Goal: Transaction & Acquisition: Purchase product/service

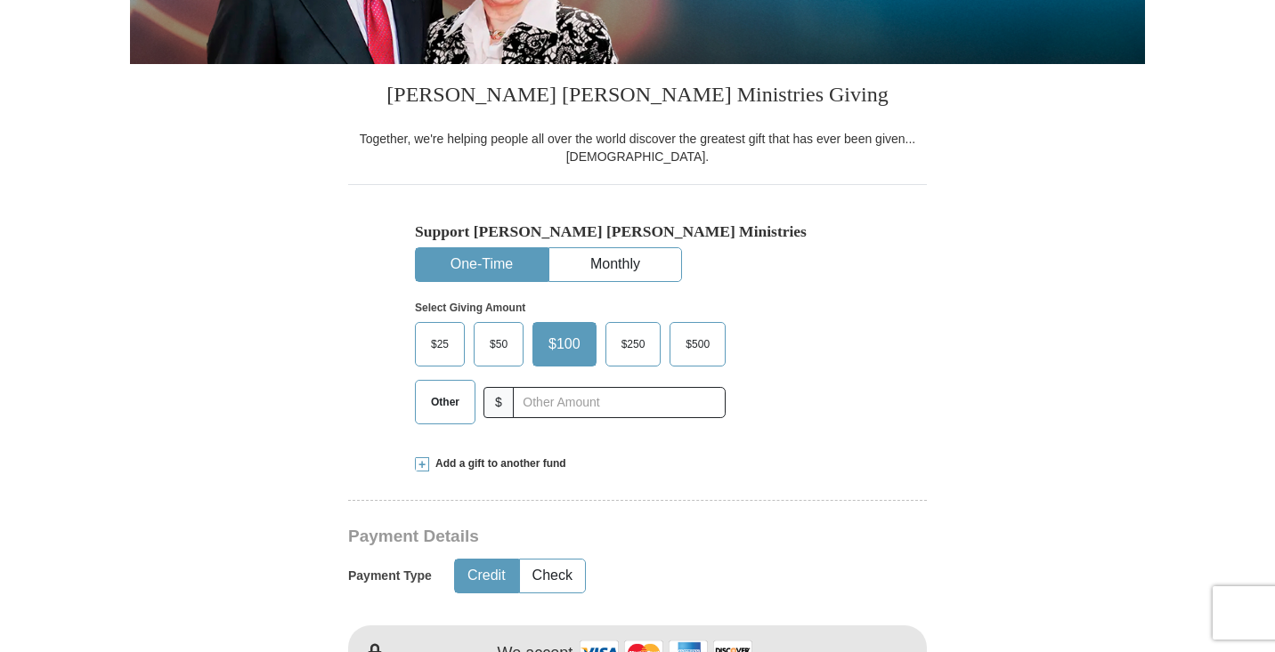
scroll to position [392, 0]
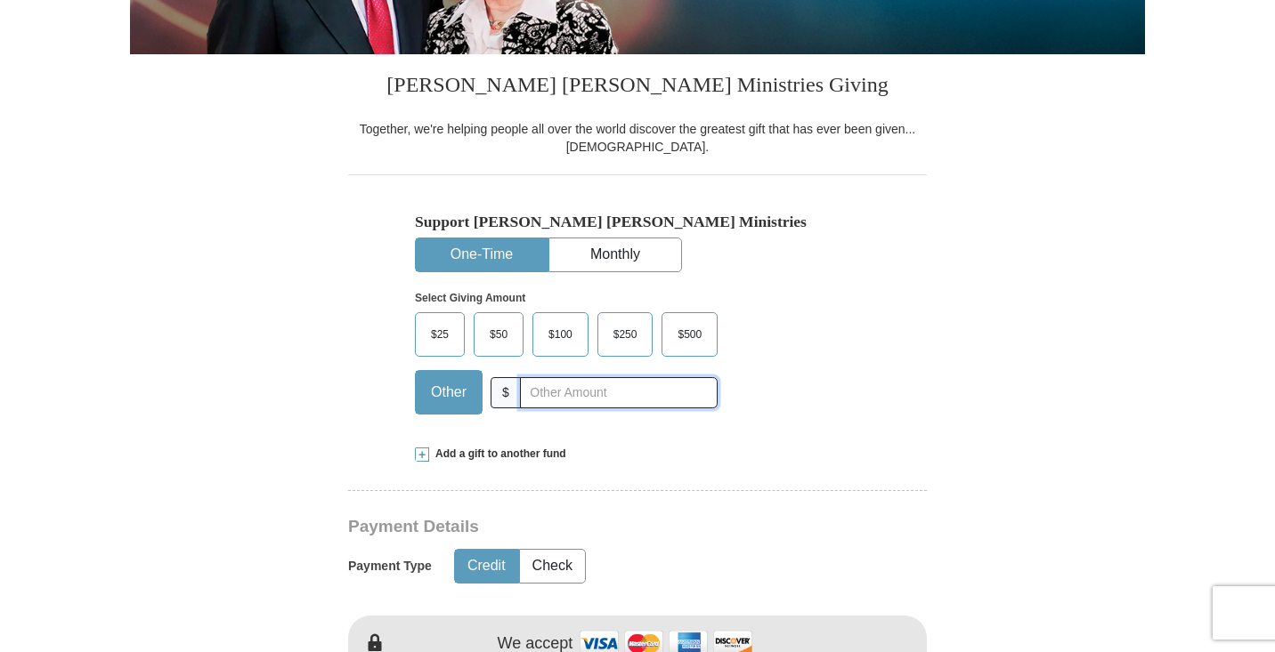
click at [530, 389] on input "text" at bounding box center [619, 392] width 198 height 31
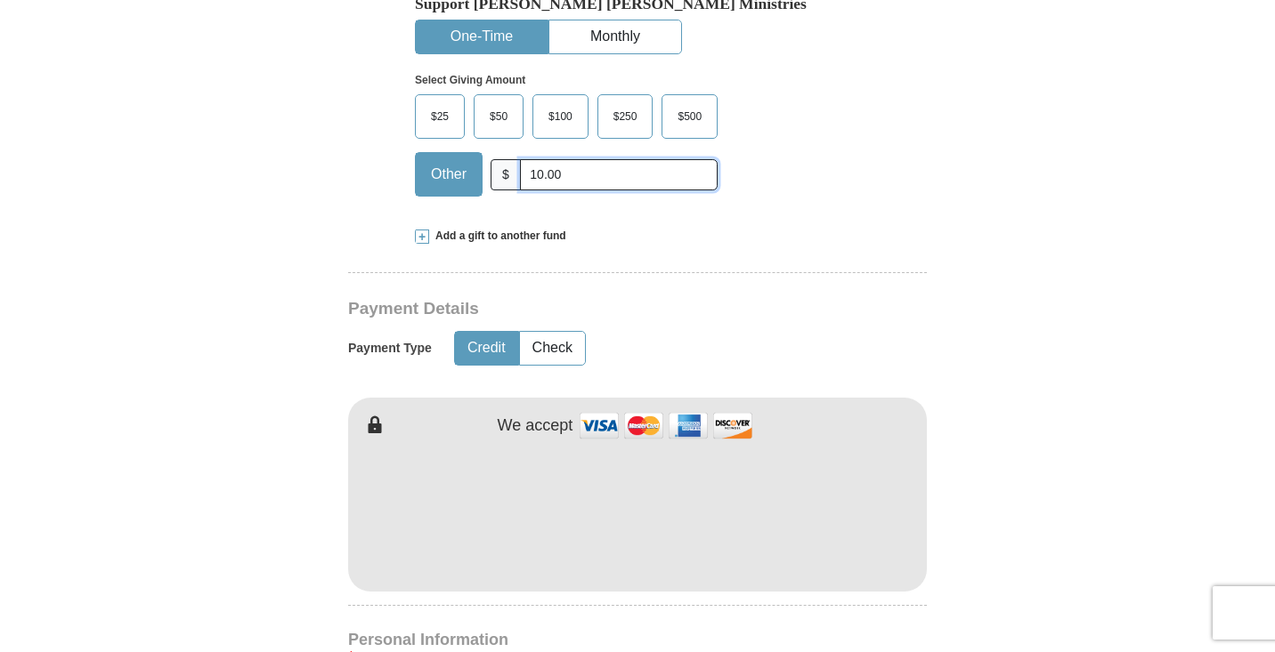
scroll to position [611, 0]
type input "10.00"
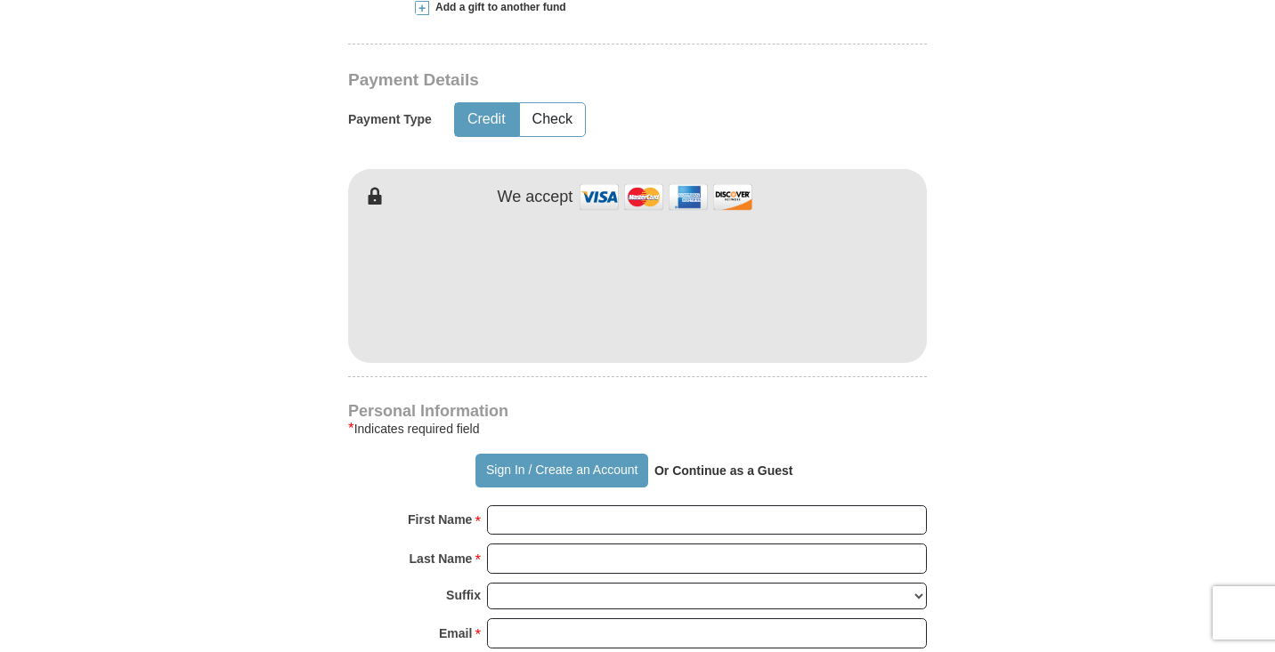
scroll to position [839, 0]
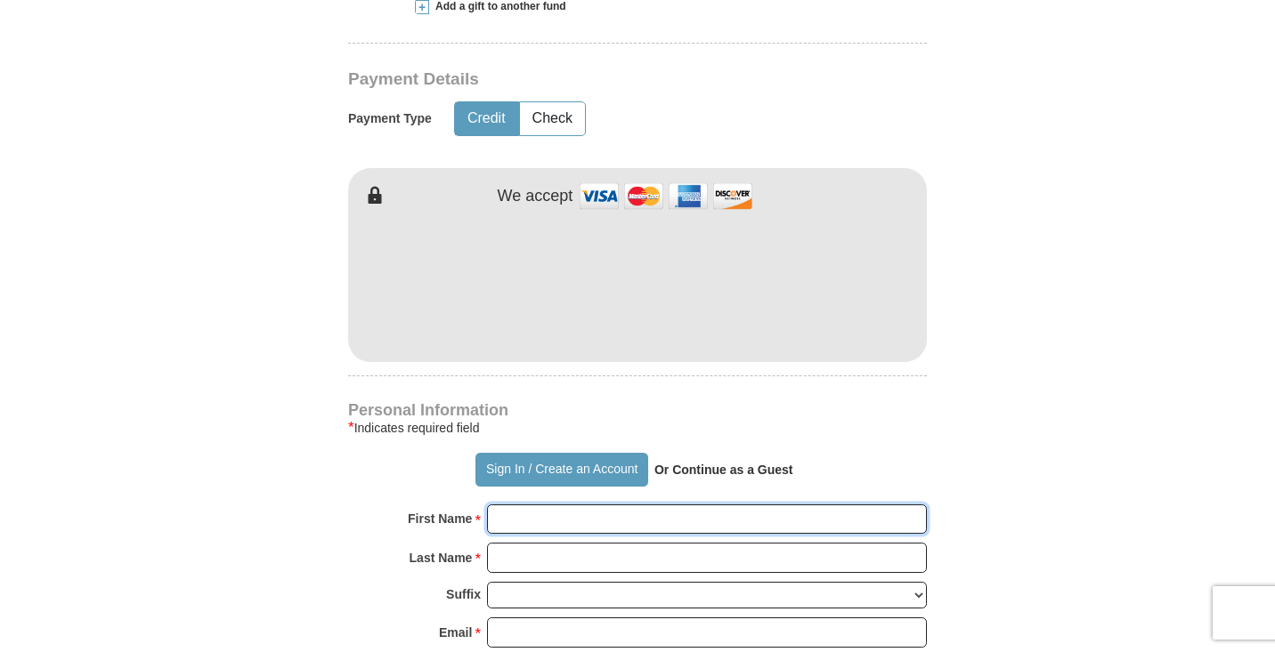
type input "K"
type input "[PERSON_NAME]"
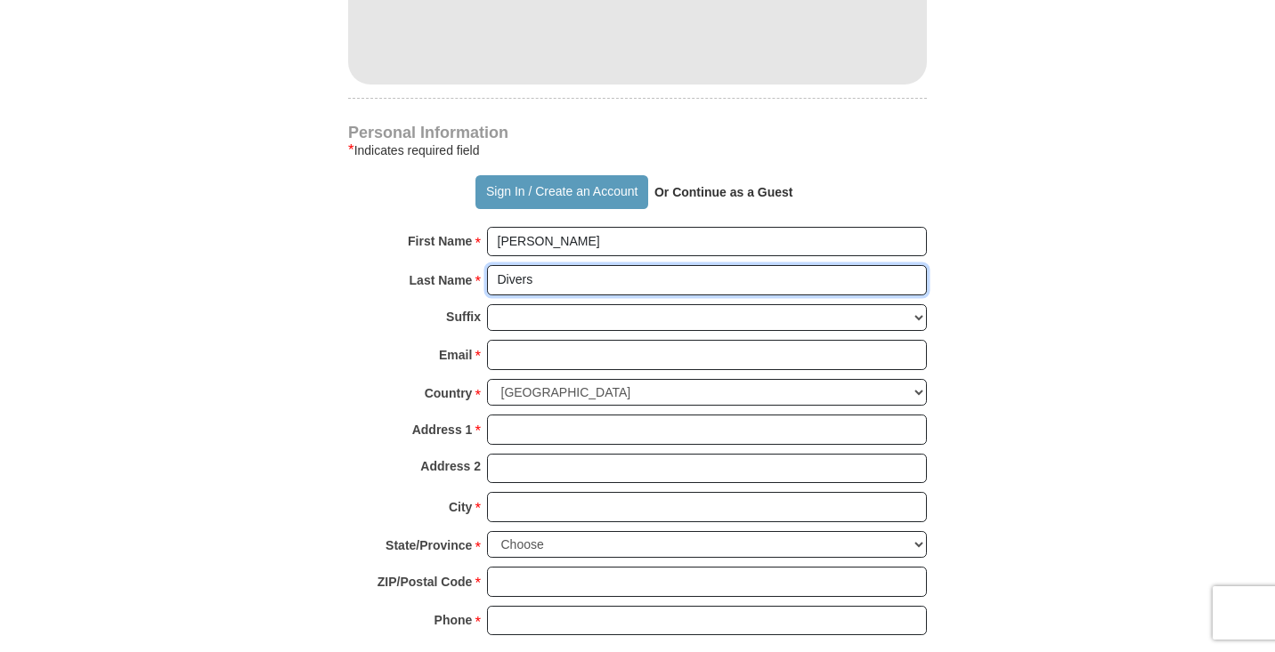
scroll to position [1119, 0]
type input "Divers"
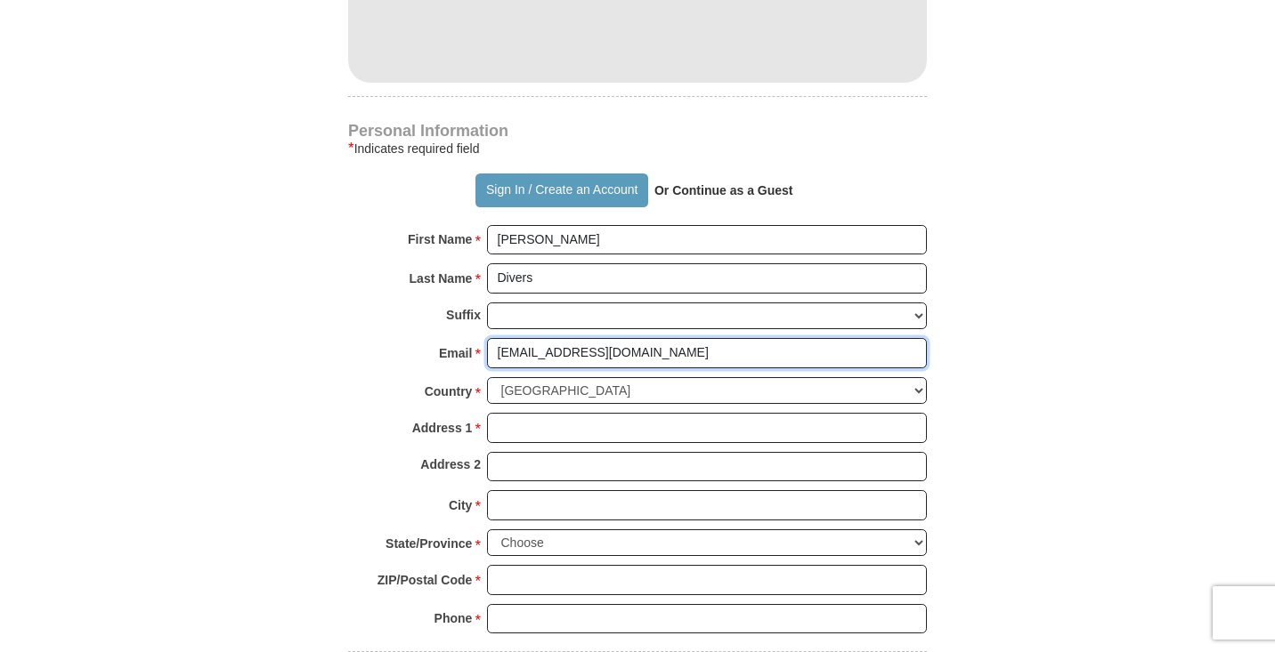
type input "[EMAIL_ADDRESS][DOMAIN_NAME]"
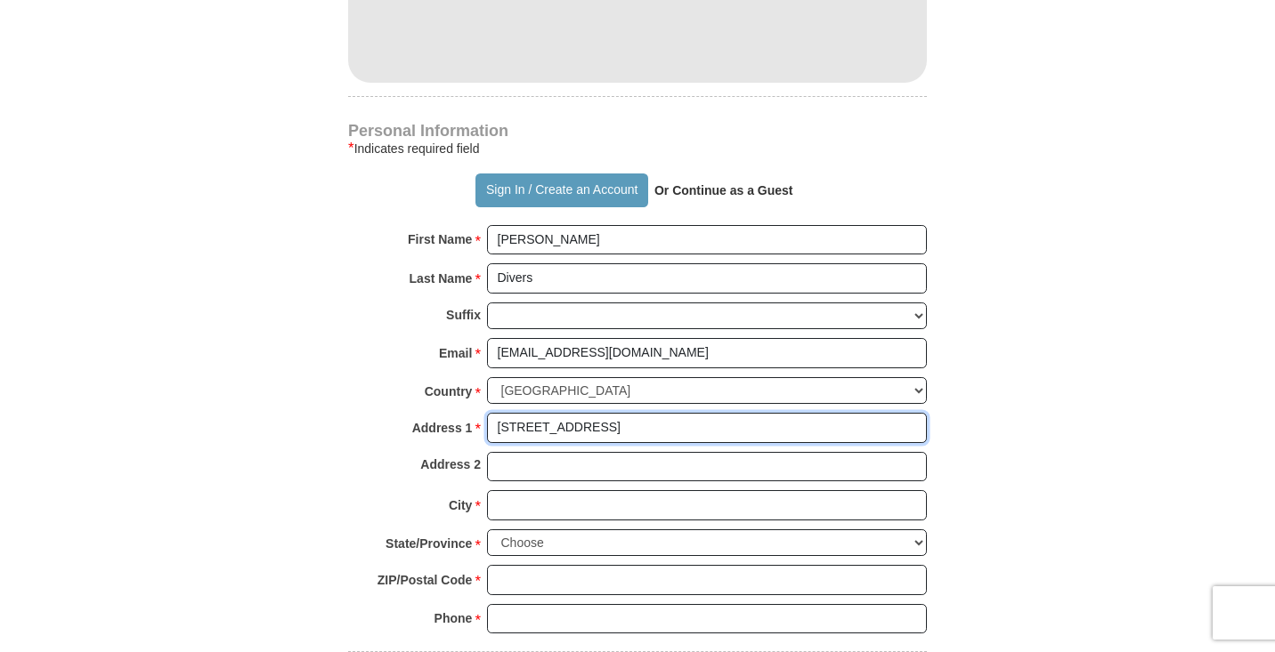
type input "[STREET_ADDRESS]"
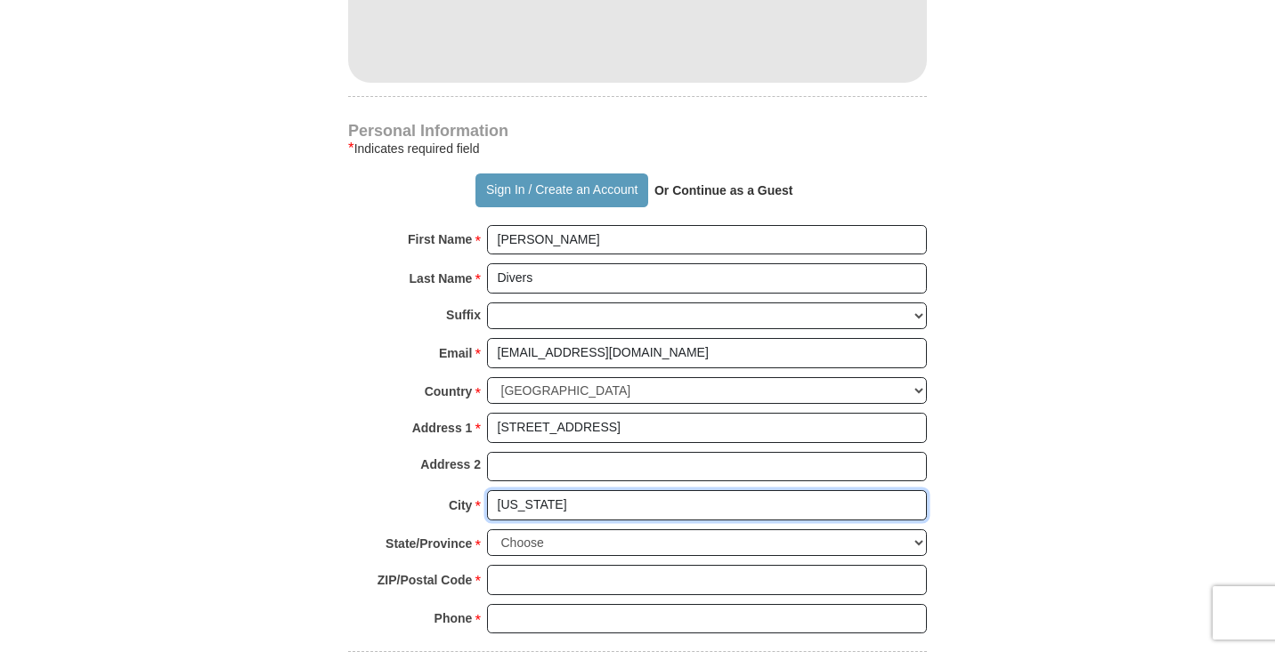
type input "[US_STATE]"
select select "DC"
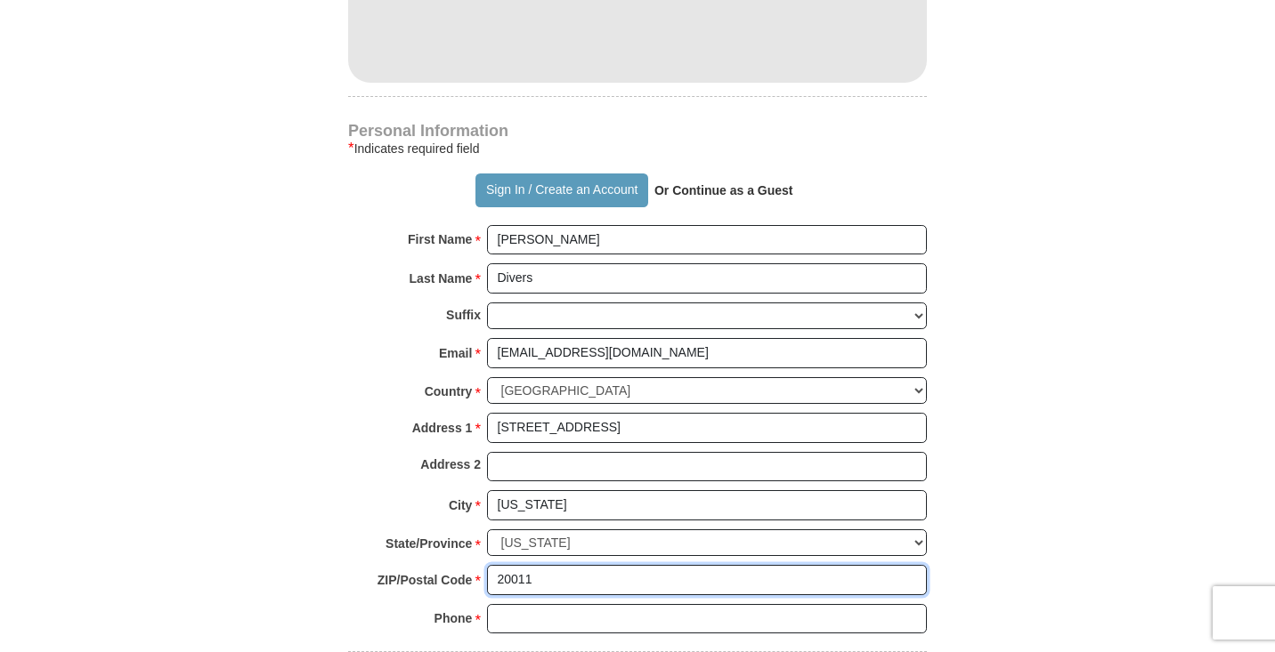
type input "20011"
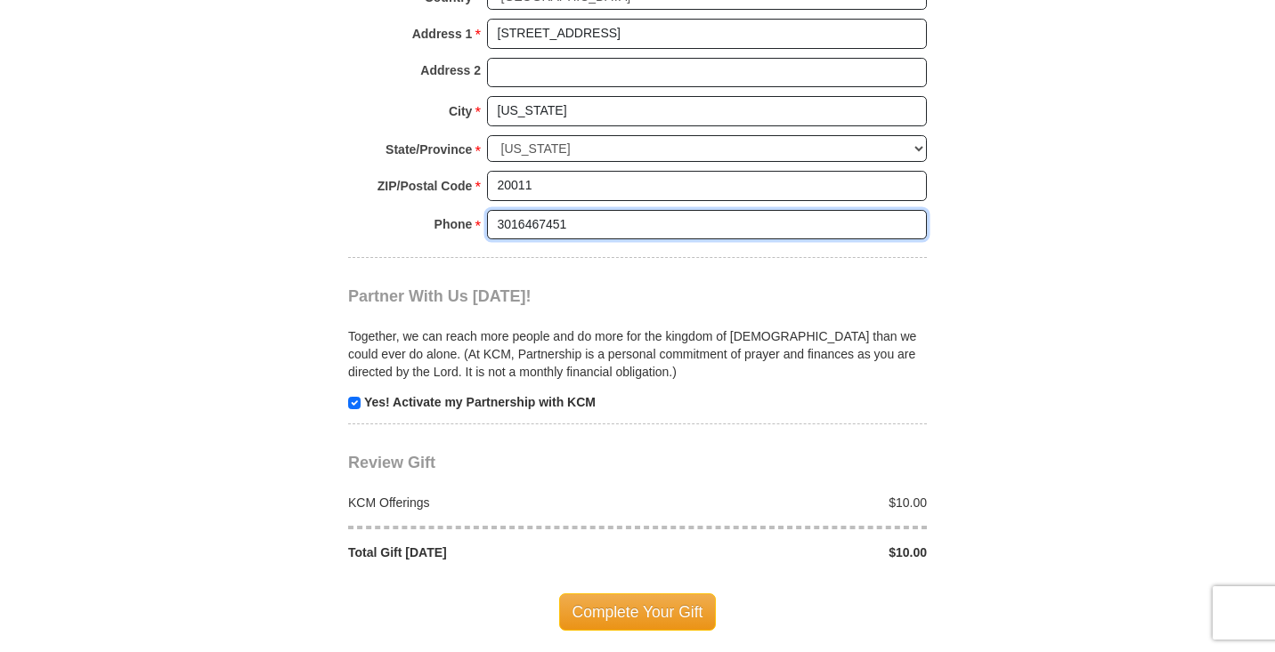
scroll to position [1515, 0]
type input "3016467451"
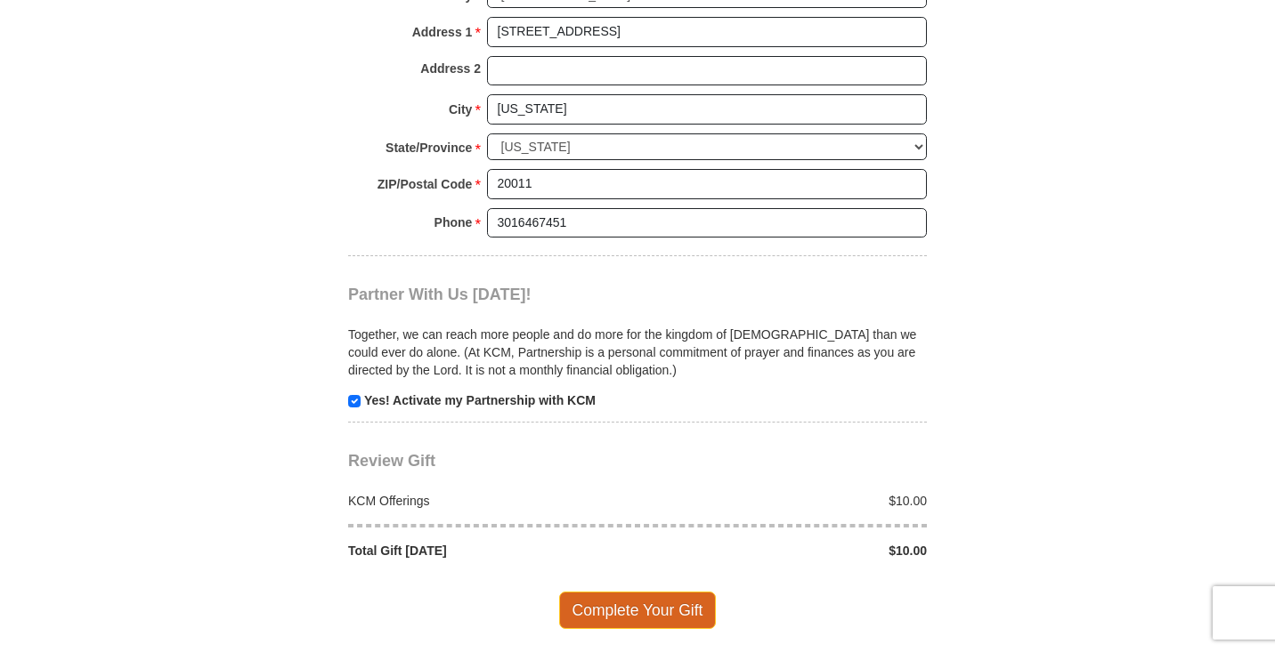
click at [597, 592] on span "Complete Your Gift" at bounding box center [638, 610] width 158 height 37
